Goal: Register for event/course

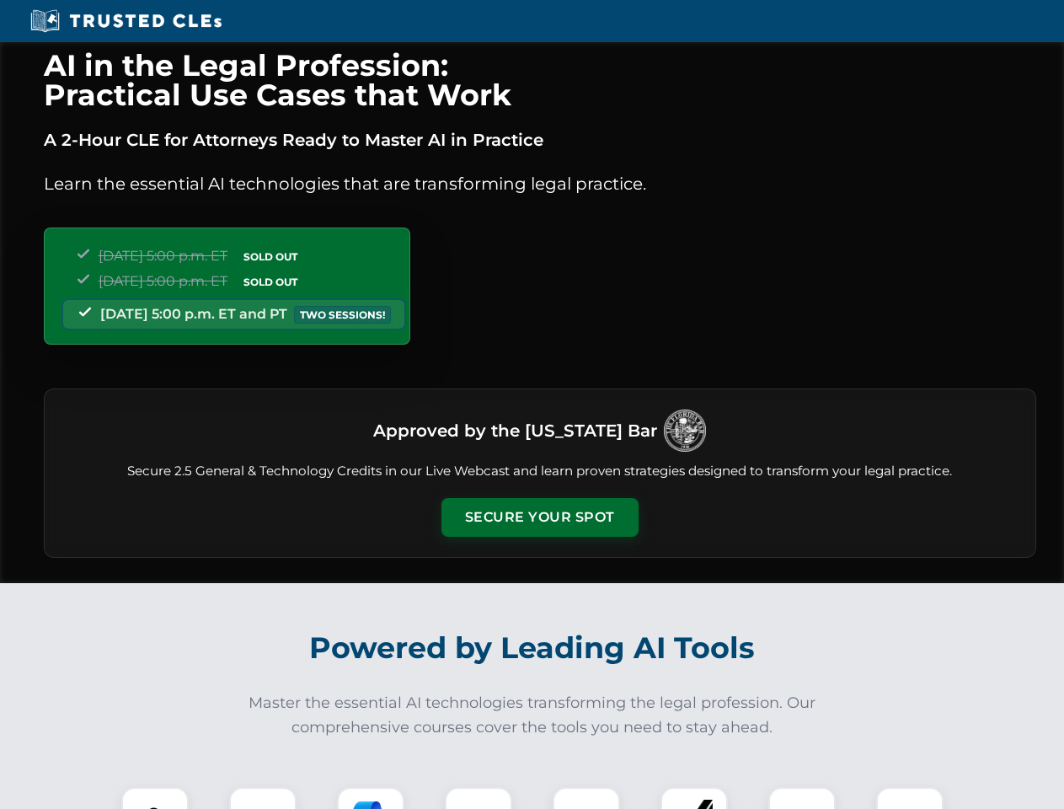
click at [539, 517] on button "Secure Your Spot" at bounding box center [540, 517] width 197 height 39
click at [155, 798] on img at bounding box center [155, 820] width 49 height 49
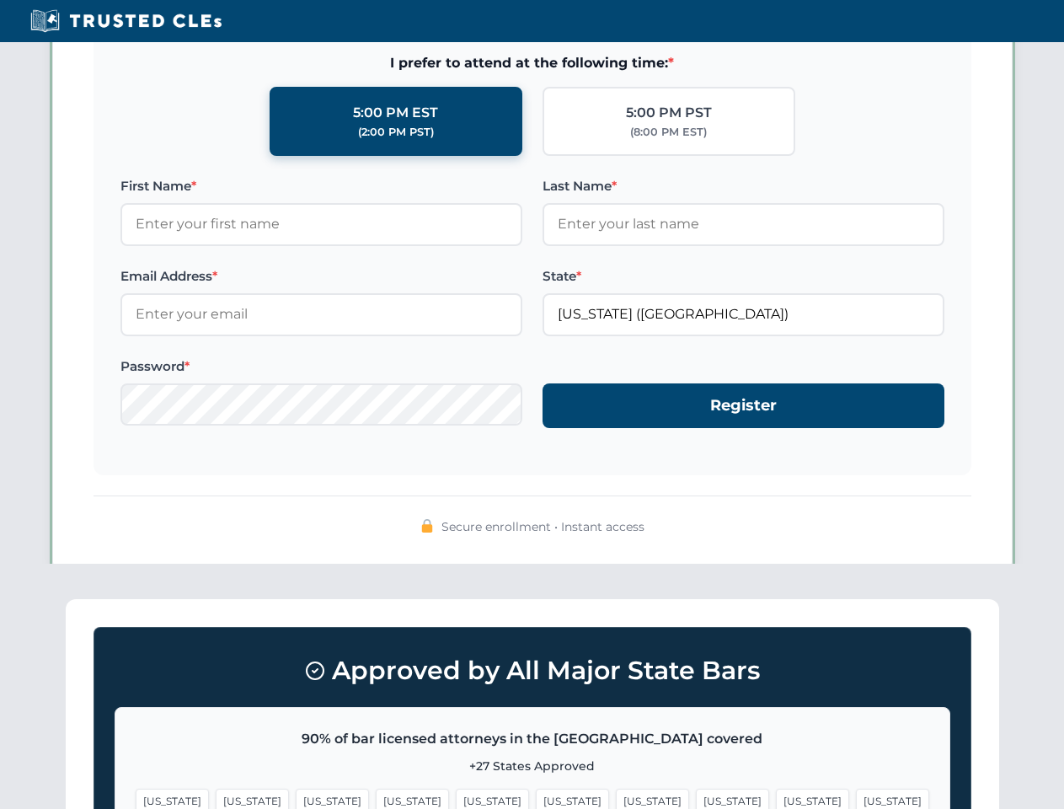
click at [616, 798] on span "[US_STATE]" at bounding box center [652, 801] width 73 height 24
click at [776, 798] on span "[US_STATE]" at bounding box center [812, 801] width 73 height 24
